Goal: Feedback & Contribution: Submit feedback/report problem

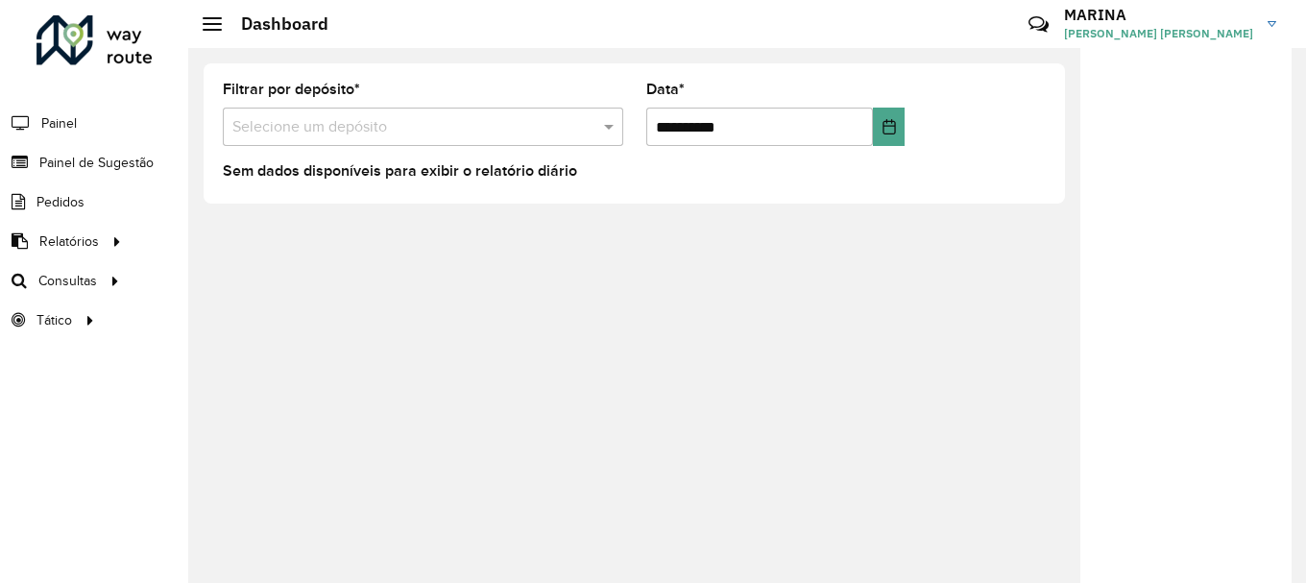
click at [394, 114] on div "Selecione um depósito" at bounding box center [423, 127] width 401 height 38
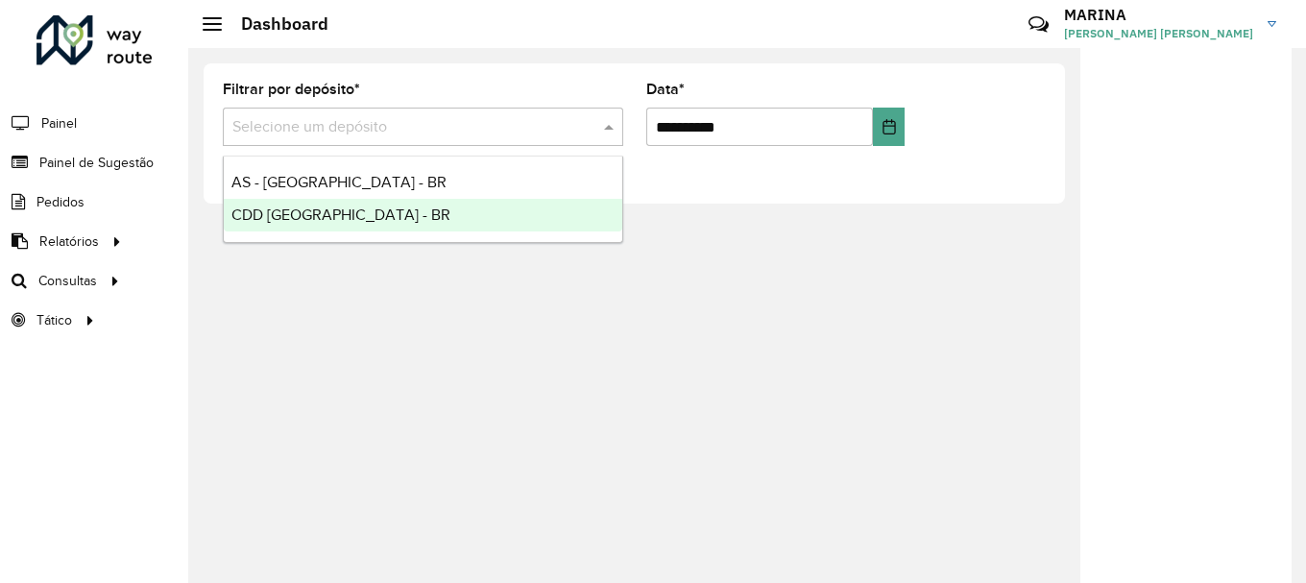
click at [349, 213] on div "CDD [GEOGRAPHIC_DATA] - BR" at bounding box center [423, 215] width 399 height 33
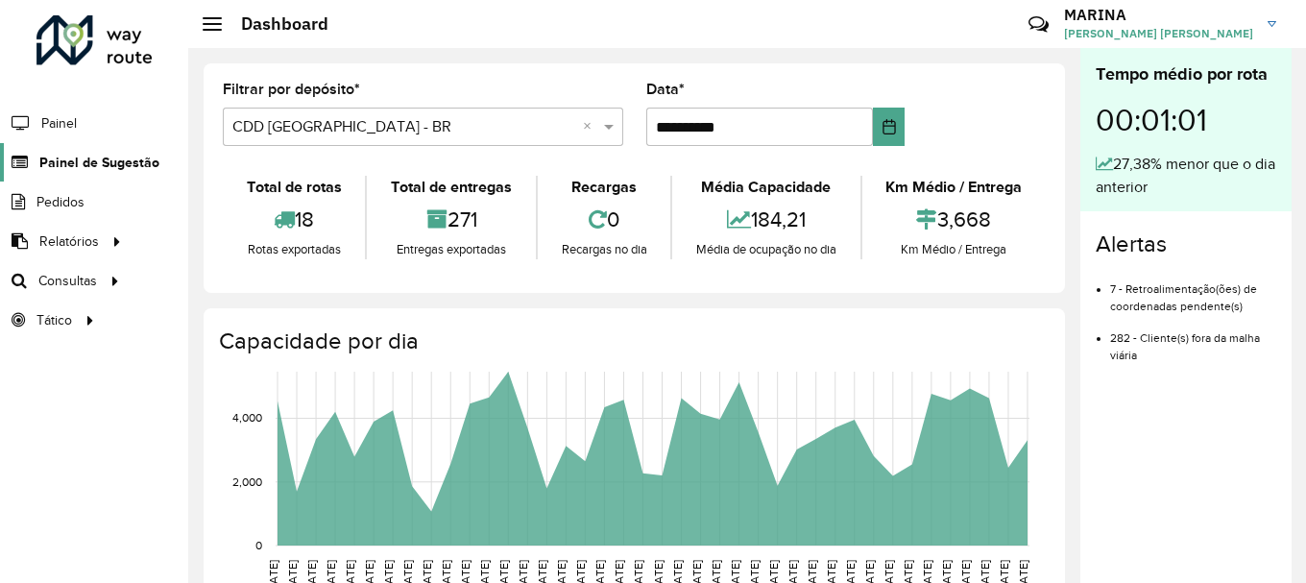
click at [115, 158] on span "Painel de Sugestão" at bounding box center [99, 163] width 120 height 20
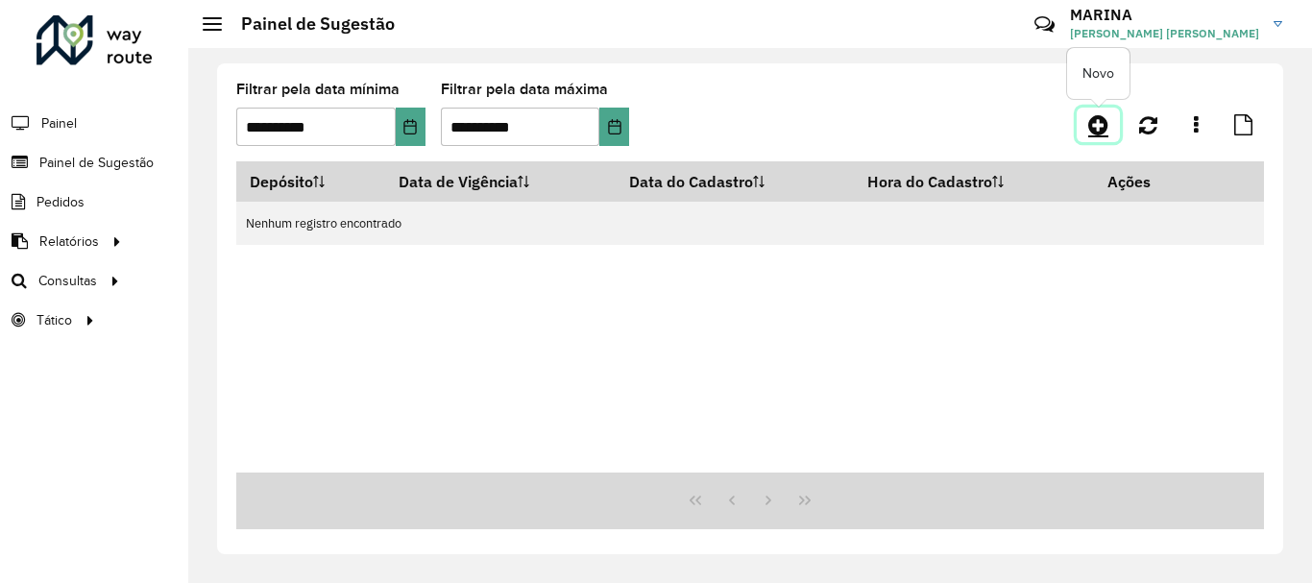
click at [1102, 126] on icon at bounding box center [1098, 124] width 20 height 23
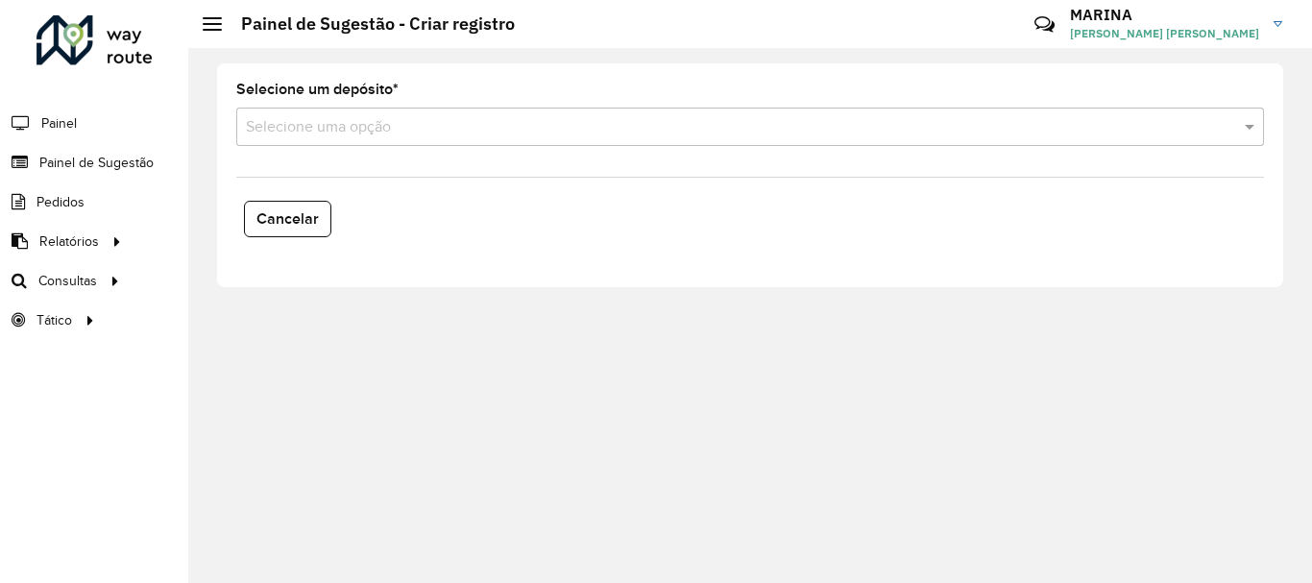
click at [444, 125] on input "text" at bounding box center [731, 127] width 970 height 23
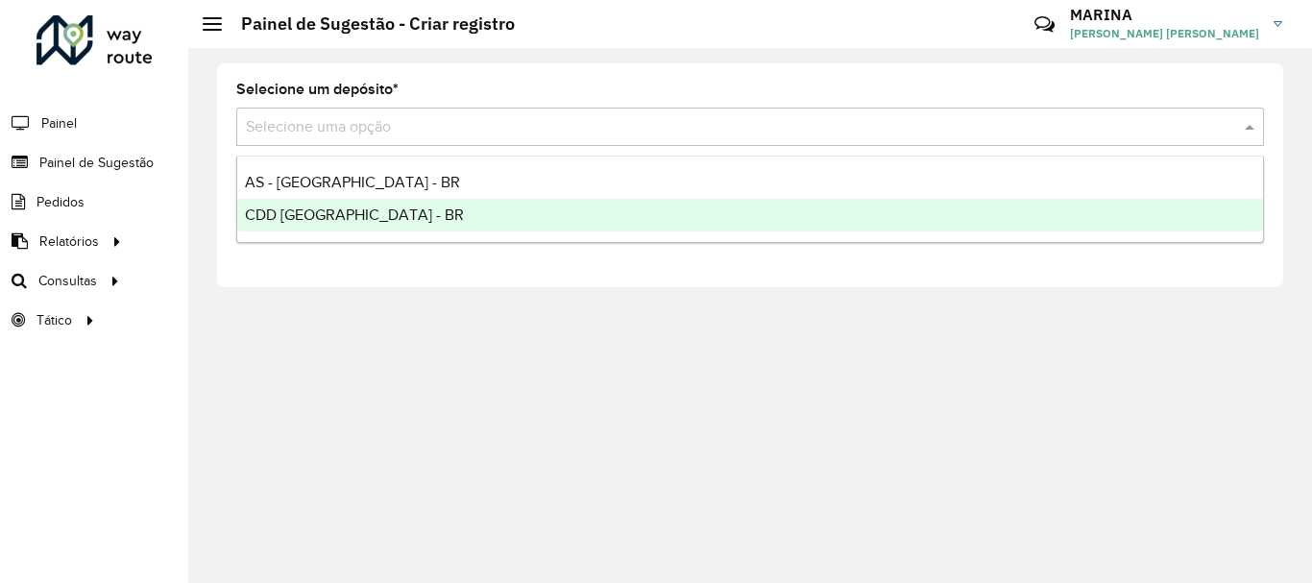
click at [370, 207] on div "CDD [GEOGRAPHIC_DATA] - BR" at bounding box center [750, 215] width 1026 height 33
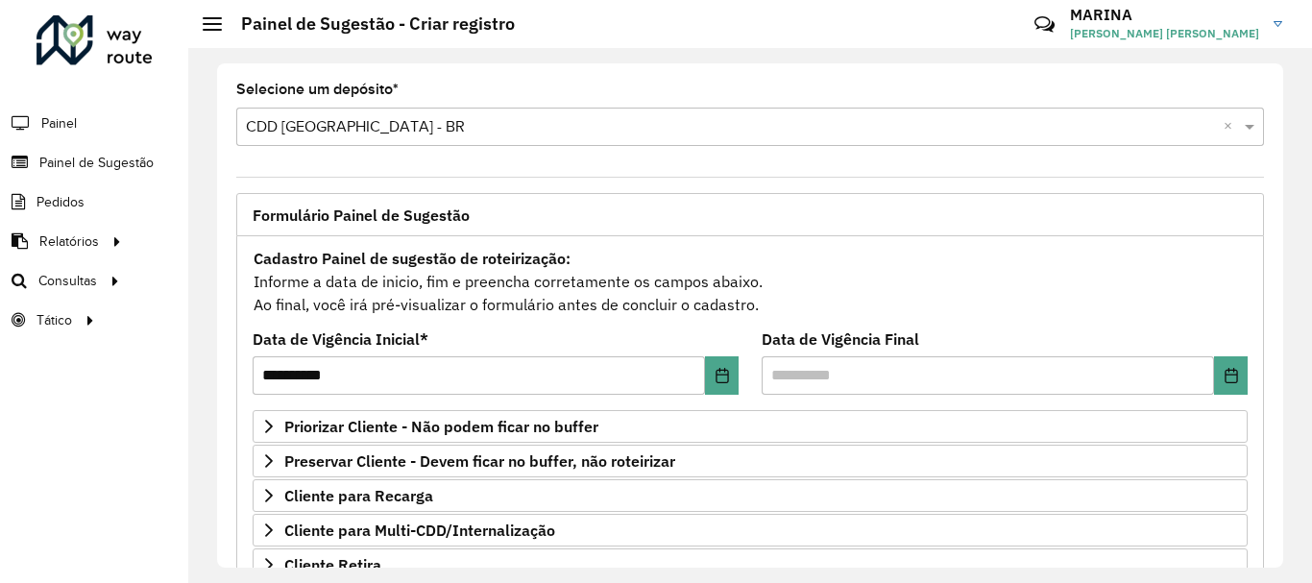
scroll to position [192, 0]
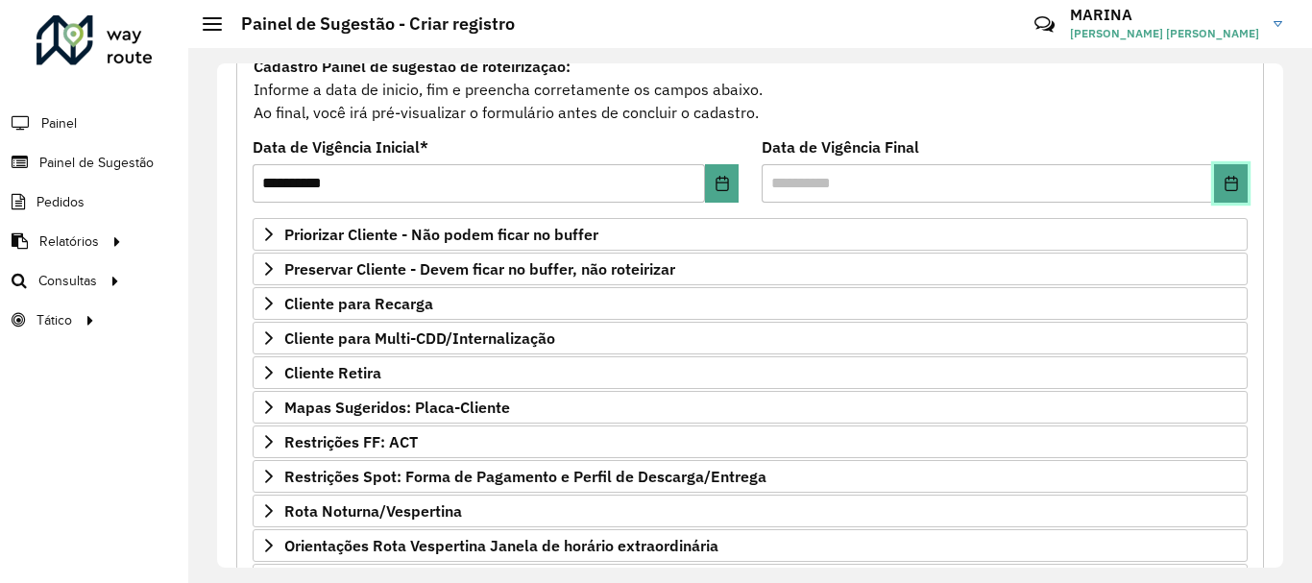
click at [1227, 191] on button "Choose Date" at bounding box center [1231, 183] width 34 height 38
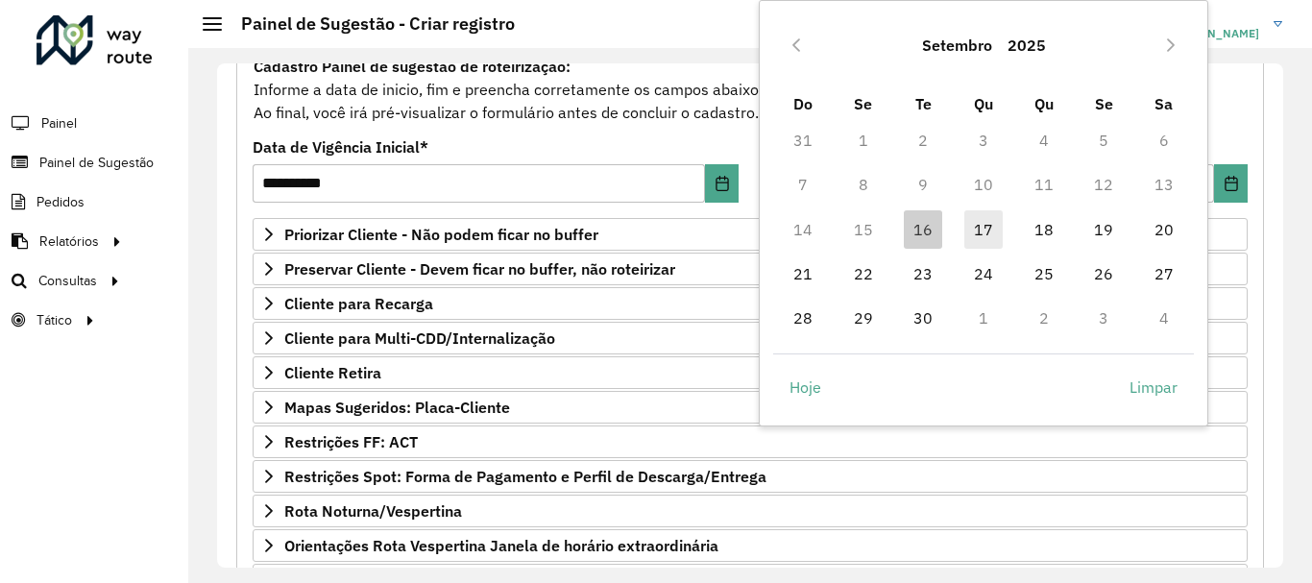
click at [983, 226] on span "17" at bounding box center [983, 229] width 38 height 38
type input "**********"
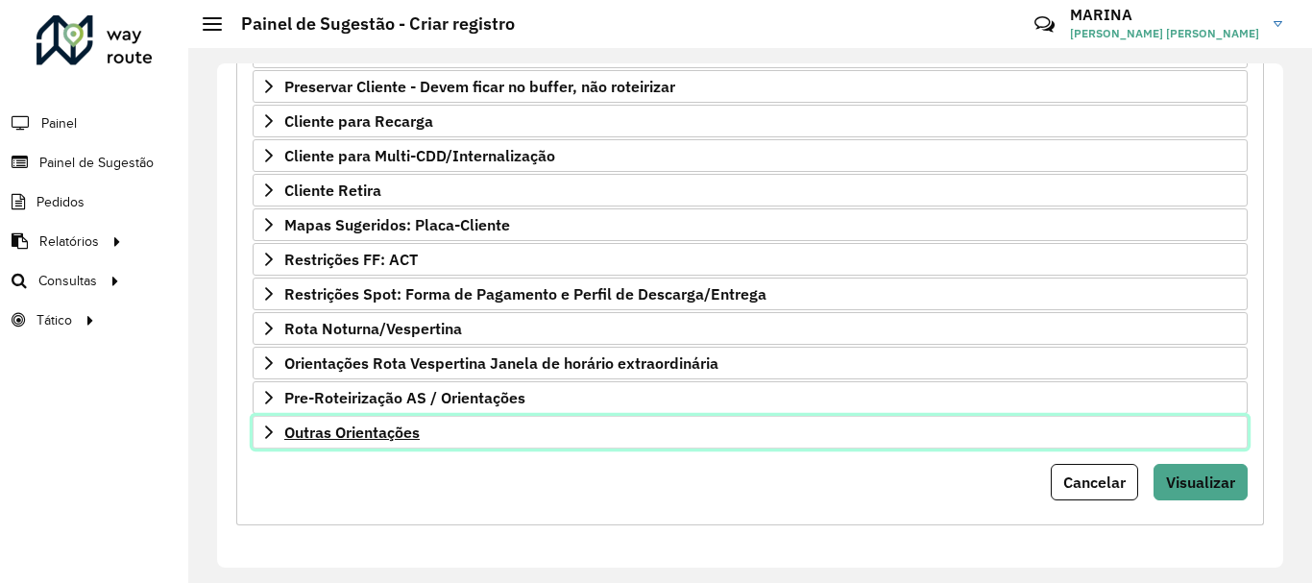
click at [459, 435] on link "Outras Orientações" at bounding box center [750, 432] width 995 height 33
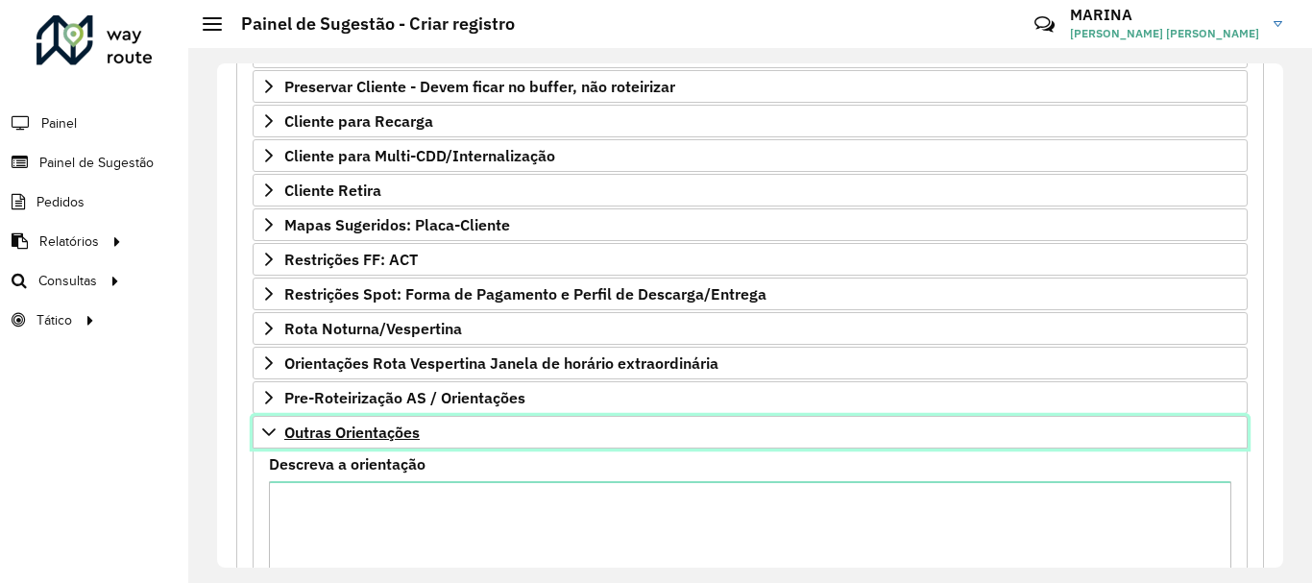
scroll to position [570, 0]
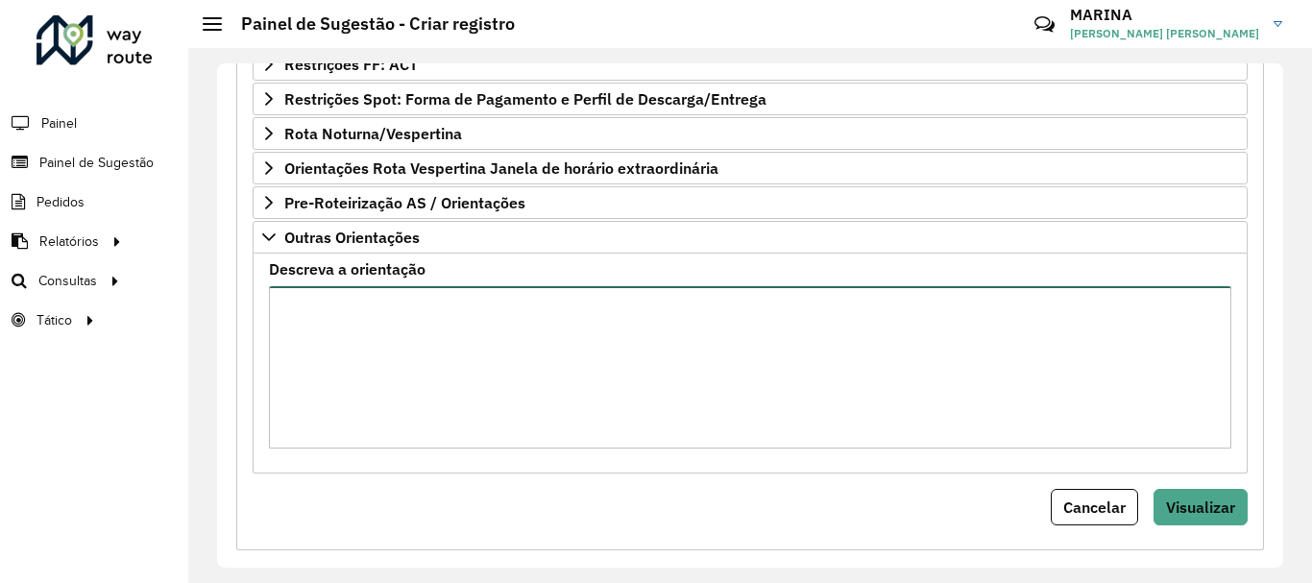
click at [446, 401] on textarea "Descreva a orientação" at bounding box center [750, 367] width 962 height 162
paste textarea "**********"
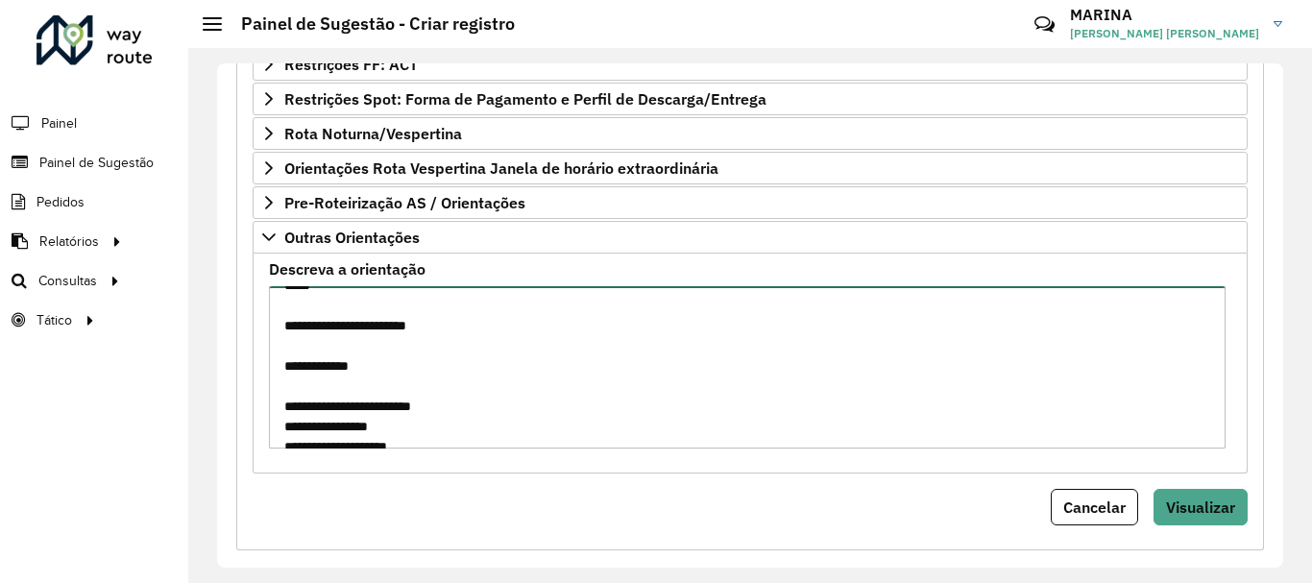
scroll to position [585, 0]
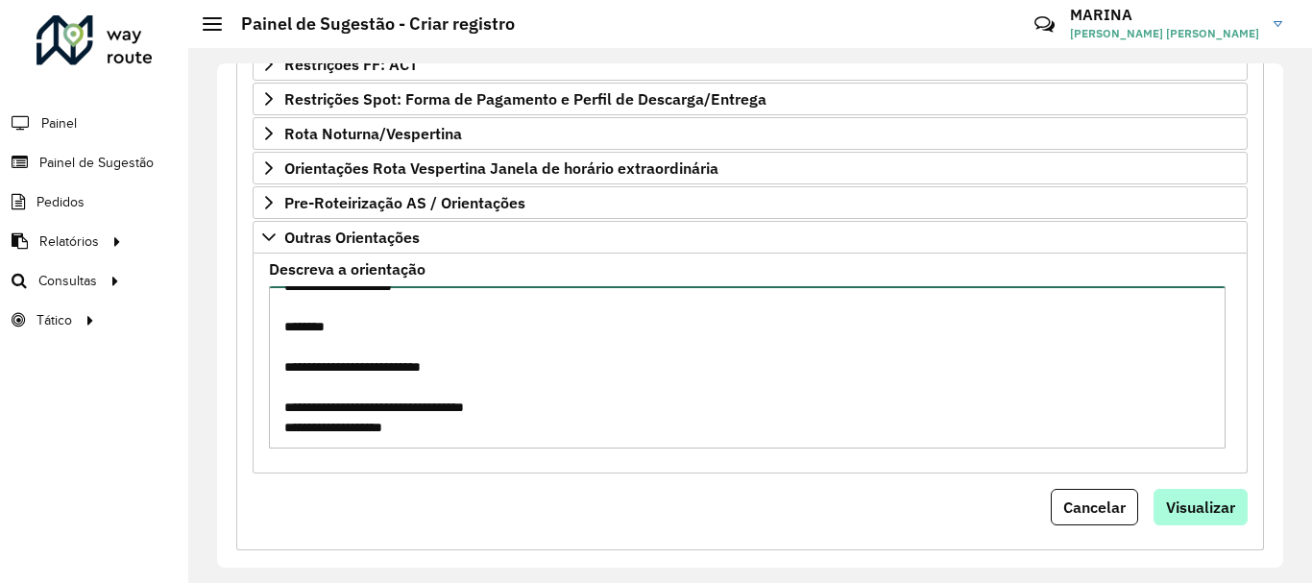
type textarea "**********"
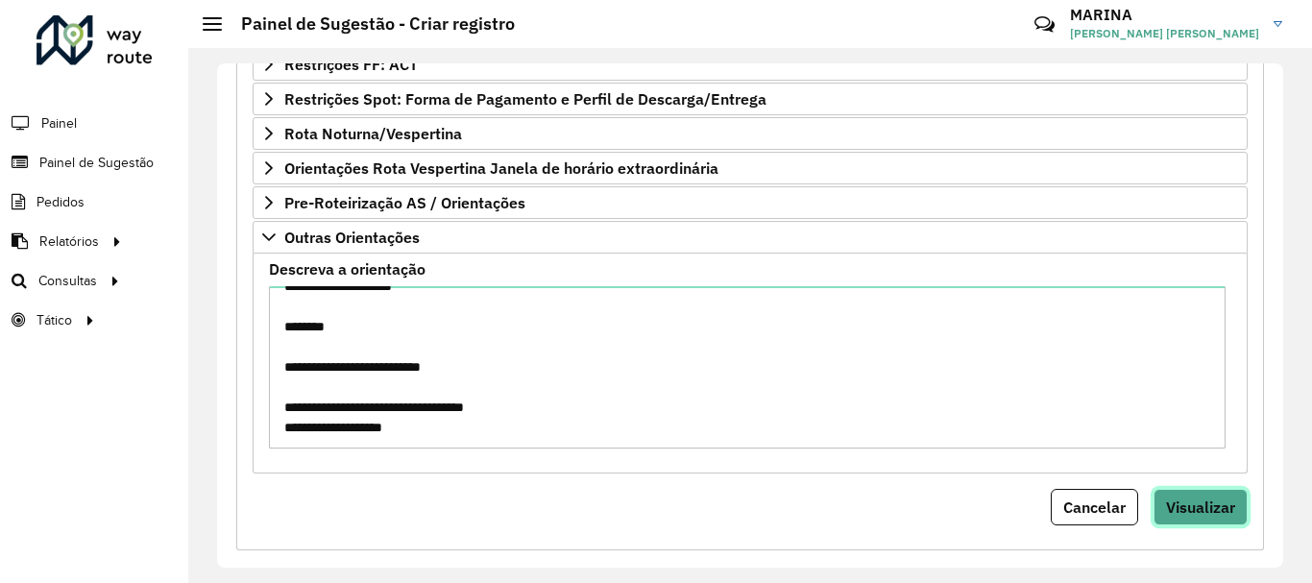
click at [1174, 520] on button "Visualizar" at bounding box center [1201, 507] width 94 height 37
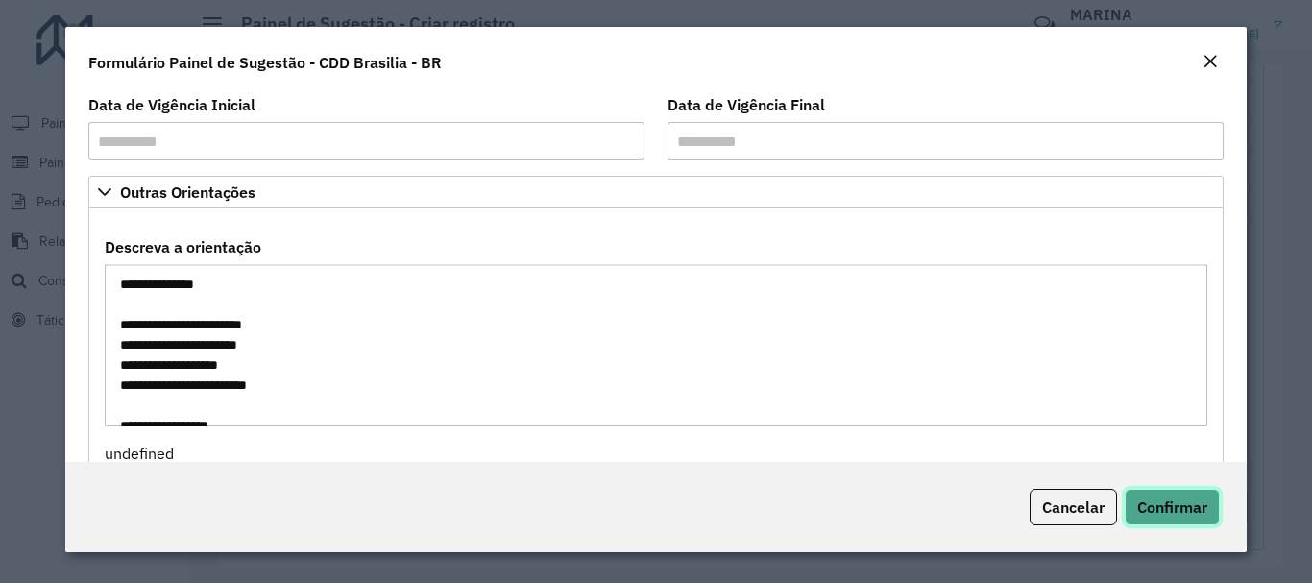
click at [1173, 509] on span "Confirmar" at bounding box center [1172, 507] width 70 height 19
